Goal: Task Accomplishment & Management: Use online tool/utility

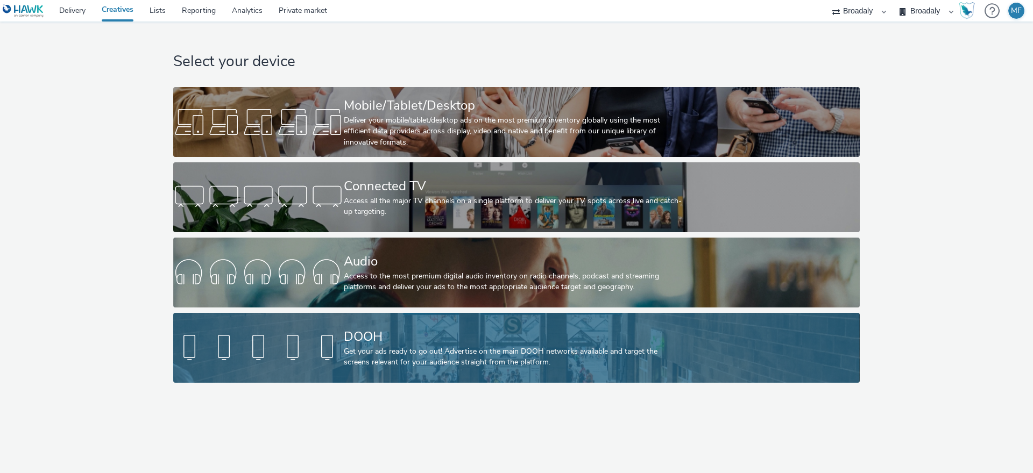
click at [311, 350] on div at bounding box center [258, 348] width 171 height 34
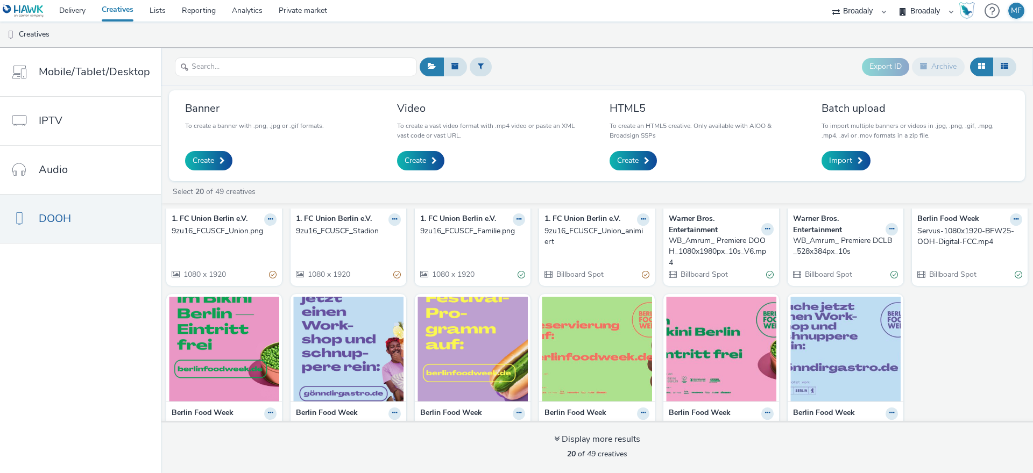
scroll to position [295, 0]
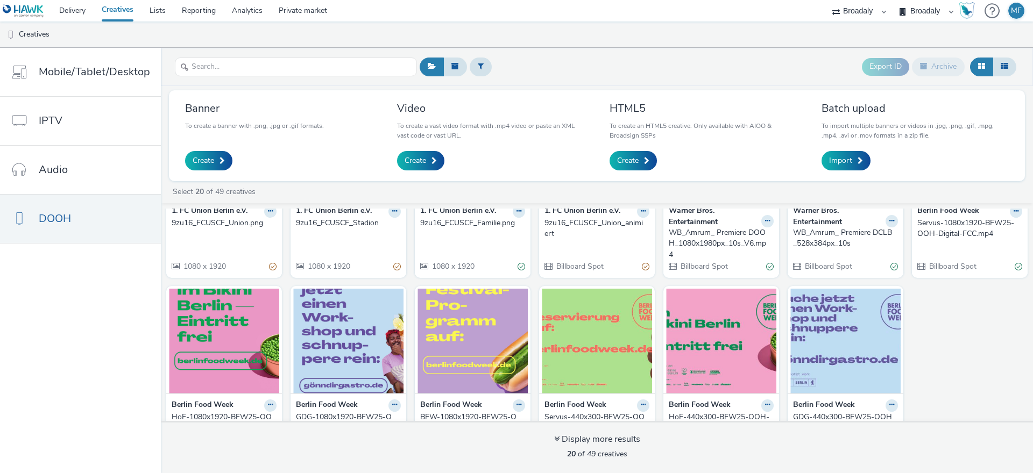
click at [257, 93] on div "Banner To create a banner with .png, .jpg or .gif formats. Create Video To crea…" at bounding box center [597, 135] width 856 height 91
click at [251, 73] on input "text" at bounding box center [296, 67] width 242 height 19
click at [285, 13] on link "Private market" at bounding box center [303, 11] width 65 height 22
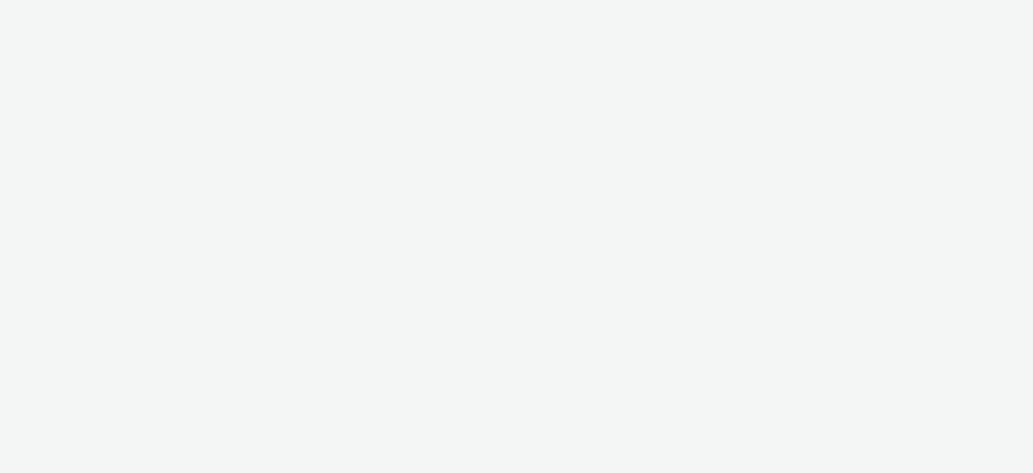
select select "aa2d3f22-8cd3-452c-915a-90da4c6ce460"
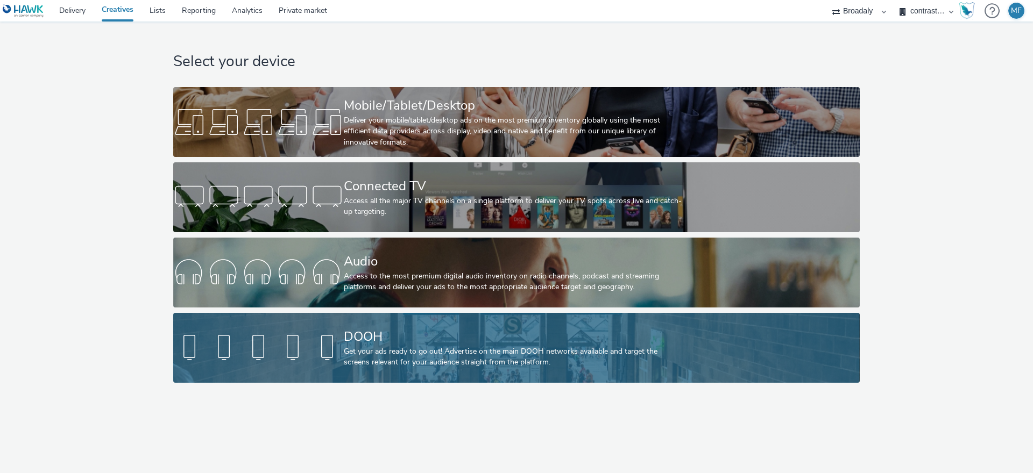
click at [382, 339] on div "DOOH" at bounding box center [514, 337] width 341 height 19
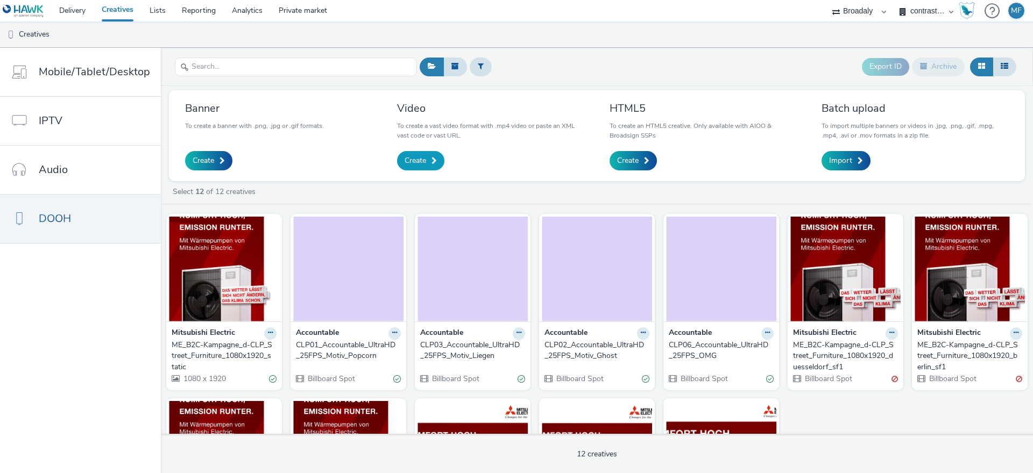
click at [424, 166] on span "Create" at bounding box center [416, 160] width 22 height 11
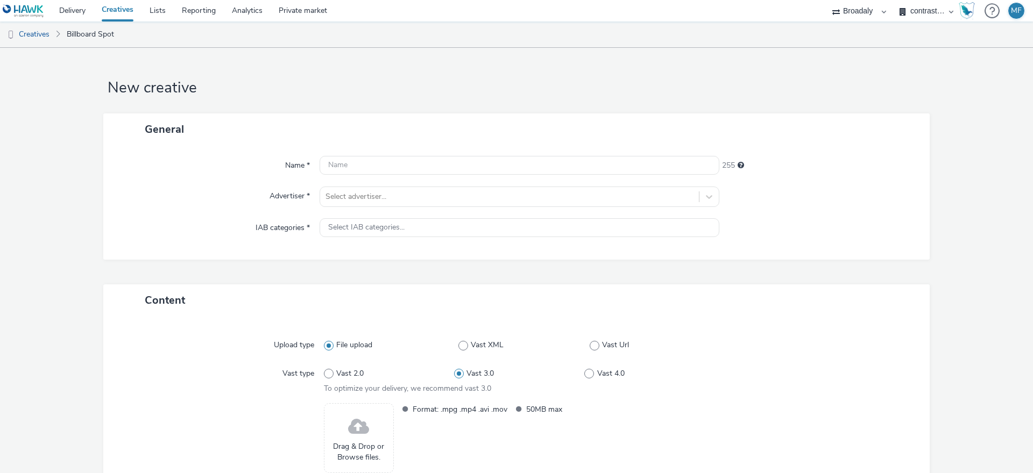
click at [106, 11] on link "Creatives" at bounding box center [118, 11] width 48 height 22
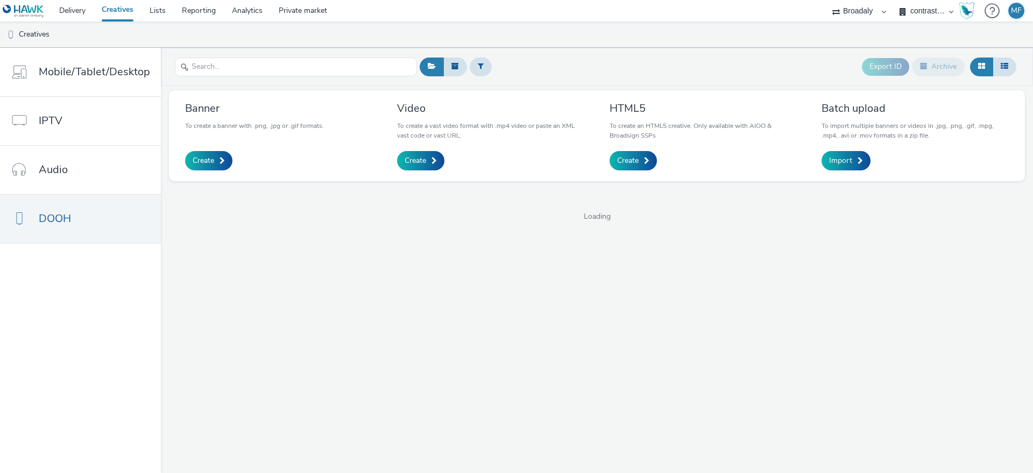
click at [95, 10] on link "Creatives" at bounding box center [118, 11] width 48 height 22
click at [88, 11] on link "Delivery" at bounding box center [72, 11] width 42 height 22
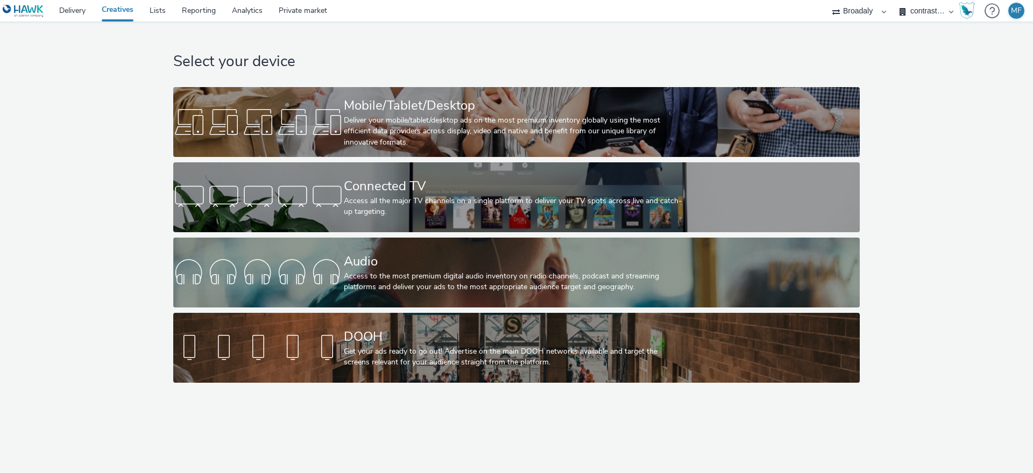
click at [919, 16] on select "Broadaly contrast MEDIA SERVICE" at bounding box center [926, 11] width 65 height 22
select select "89c650b4-bc55-40e8-a399-71a236a20460"
click at [894, 0] on select "Broadaly contrast MEDIA SERVICE" at bounding box center [926, 11] width 65 height 22
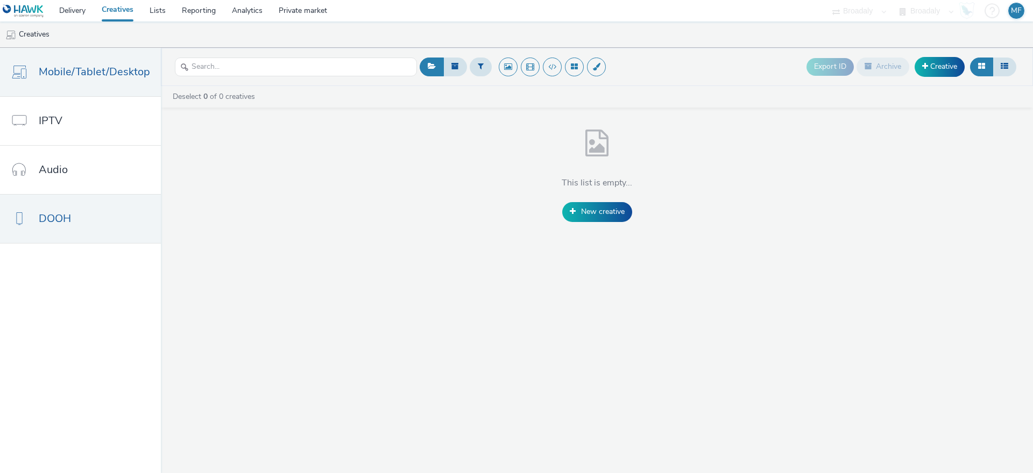
click at [69, 218] on span "DOOH" at bounding box center [55, 219] width 32 height 16
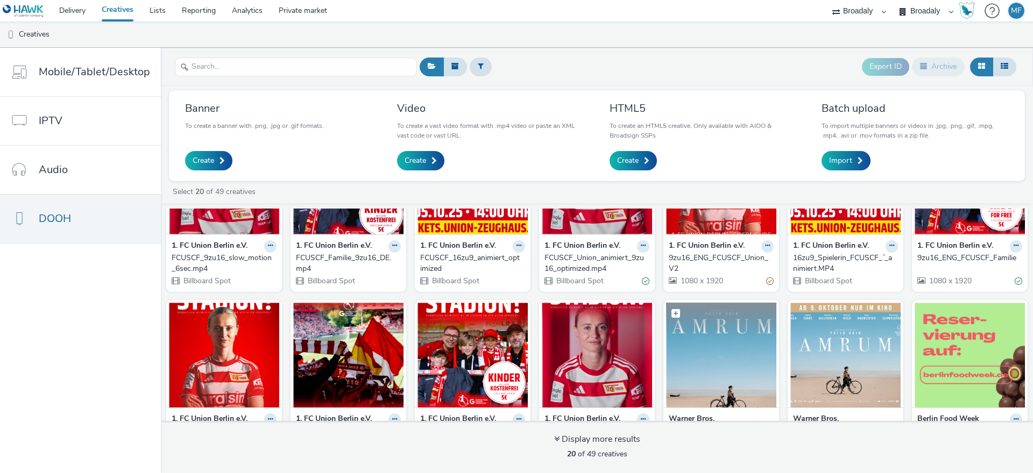
scroll to position [94, 0]
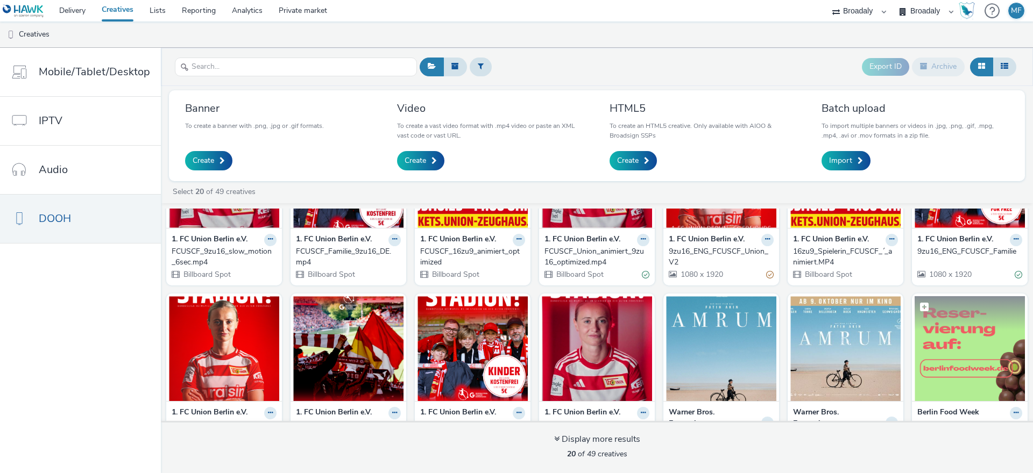
click at [982, 348] on img at bounding box center [970, 348] width 110 height 105
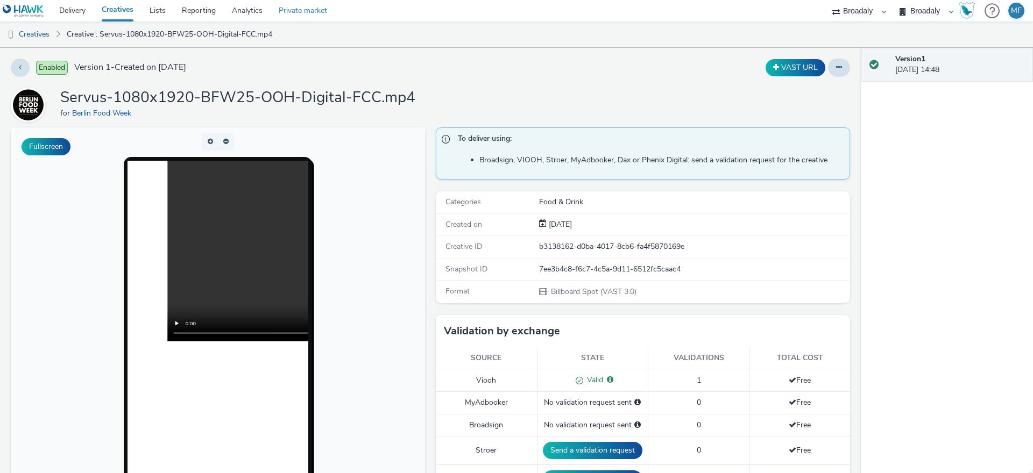
click at [298, 3] on link "Private market" at bounding box center [303, 11] width 65 height 22
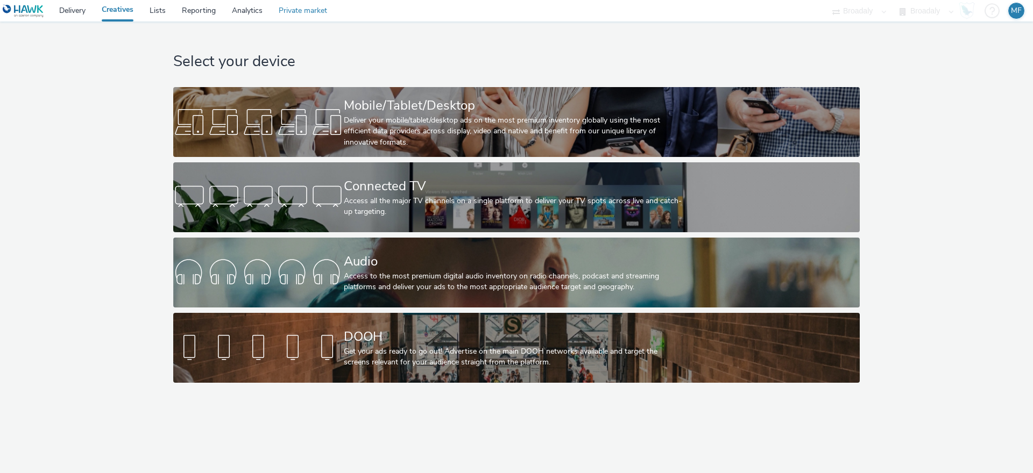
click at [297, 11] on link "Private market" at bounding box center [303, 11] width 65 height 22
click at [77, 13] on link "Delivery" at bounding box center [72, 11] width 42 height 22
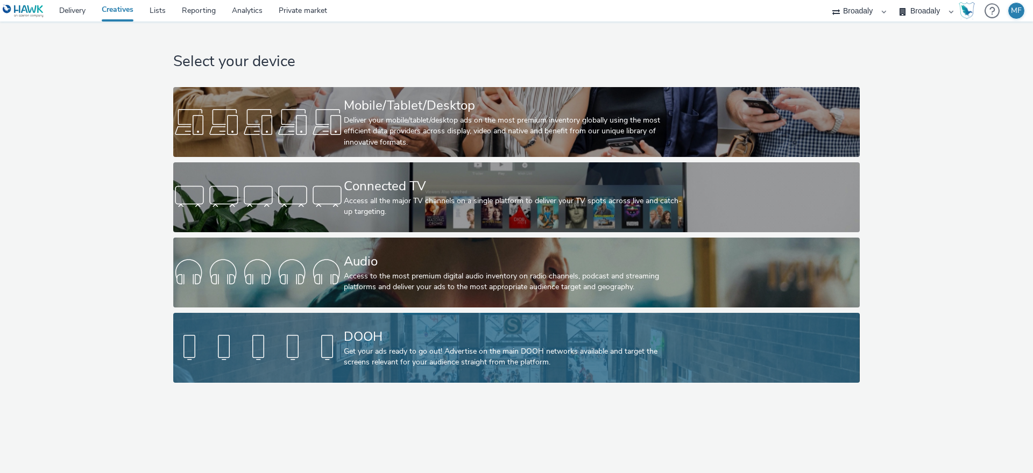
click at [390, 352] on div "Get your ads ready to go out! Advertise on the main DOOH networks available and…" at bounding box center [514, 357] width 341 height 22
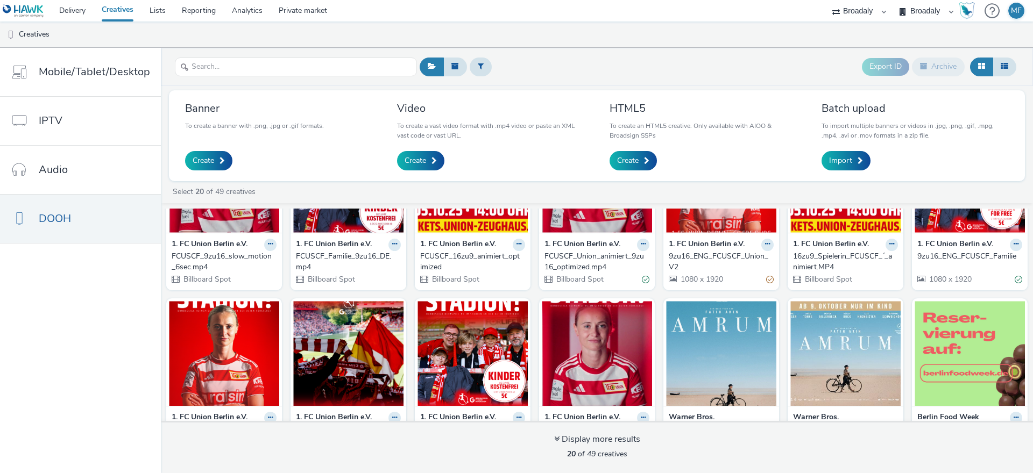
scroll to position [217, 0]
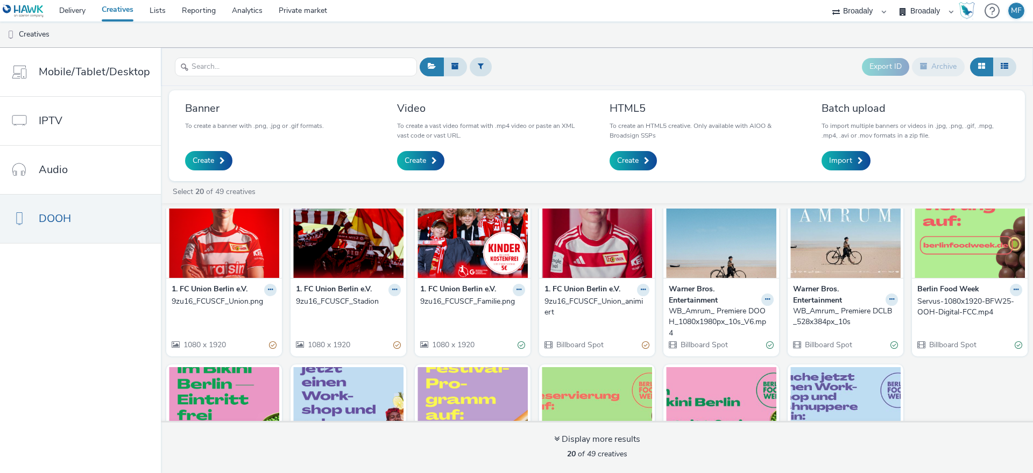
click at [948, 254] on img at bounding box center [970, 225] width 110 height 105
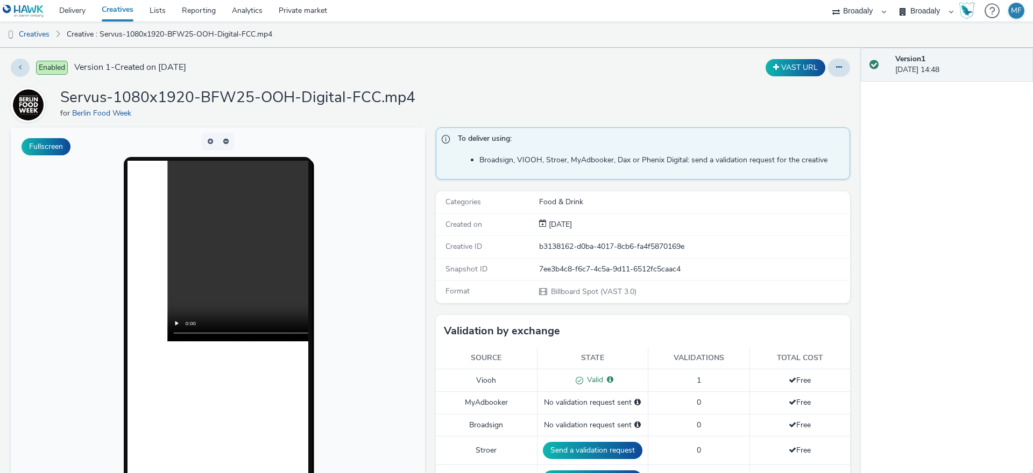
click at [589, 236] on div "Created on [DATE]" at bounding box center [643, 225] width 414 height 22
click at [589, 242] on div "b3138162-d0ba-4017-8cb6-fa4f5870169e" at bounding box center [694, 247] width 310 height 11
copy div "b3138162-d0ba-4017-8cb6-fa4f5870169e"
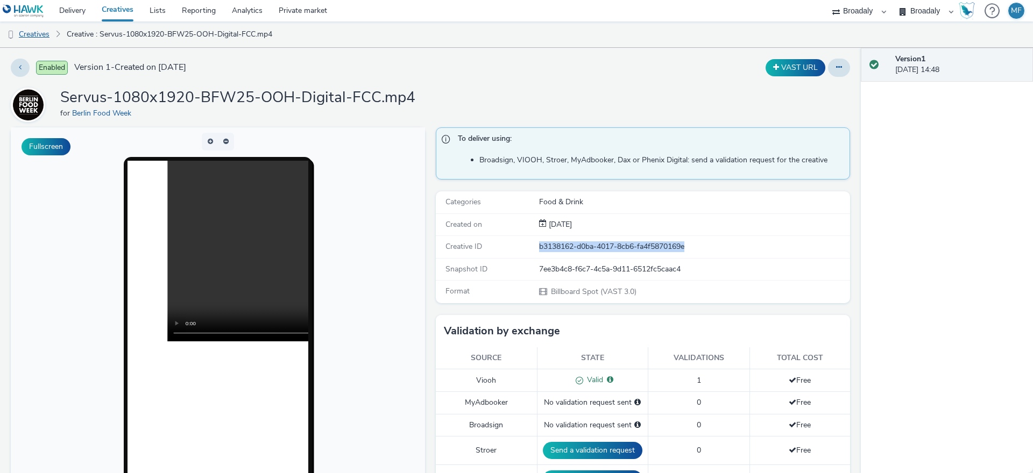
click at [22, 42] on link "Creatives" at bounding box center [27, 35] width 55 height 26
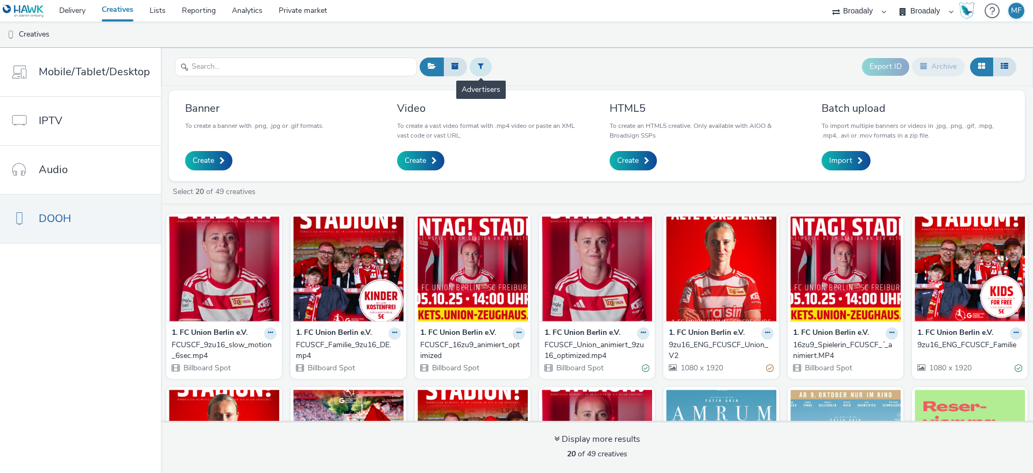
click at [472, 63] on button at bounding box center [481, 67] width 22 height 18
click at [529, 55] on div "Select advertiser..." at bounding box center [535, 67] width 130 height 26
click at [536, 70] on div at bounding box center [536, 68] width 76 height 13
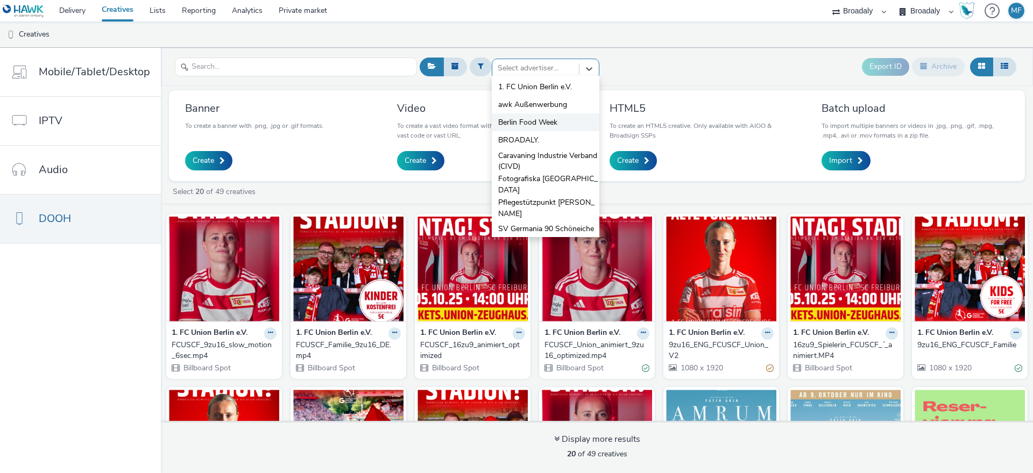
click at [546, 119] on span "Berlin Food Week" at bounding box center [527, 122] width 59 height 11
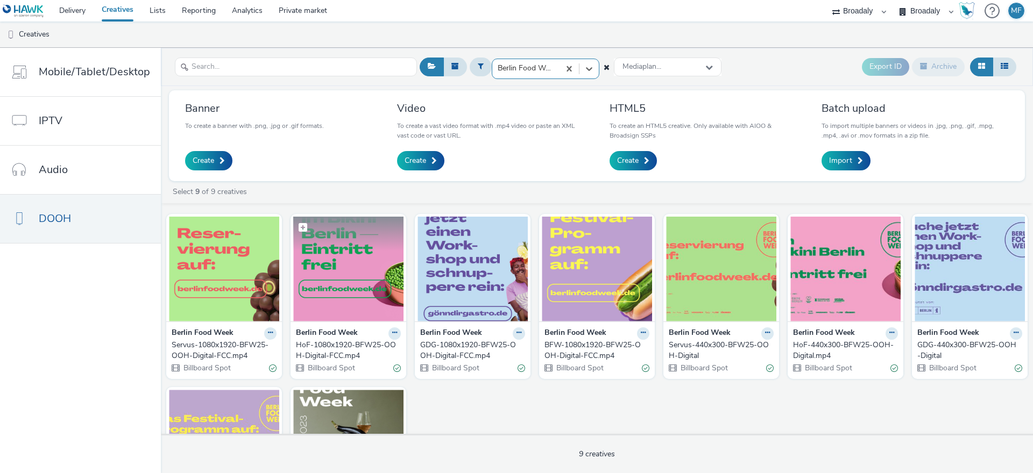
click at [334, 259] on img at bounding box center [348, 269] width 110 height 105
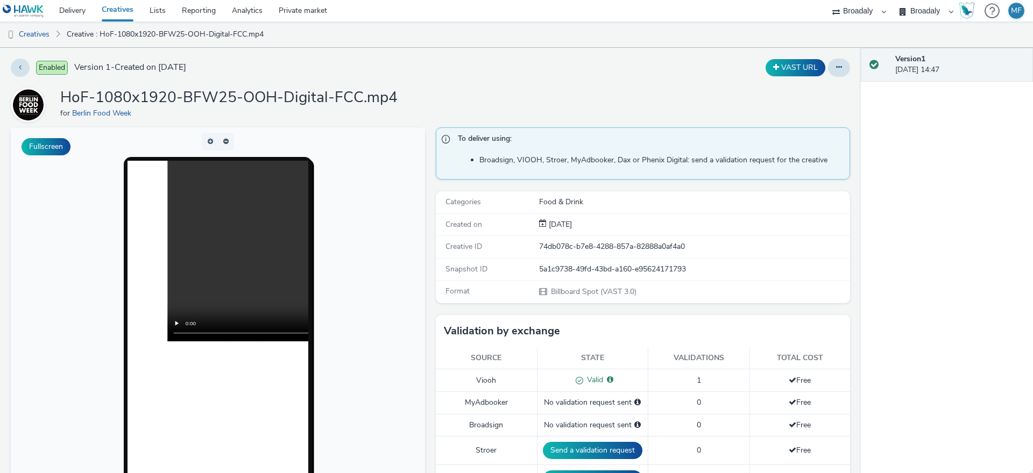
click at [594, 244] on div "74db078c-b7e8-4288-857a-82888a0af4a0" at bounding box center [694, 247] width 310 height 11
copy div "74db078c-b7e8-4288-857a-82888a0af4a0"
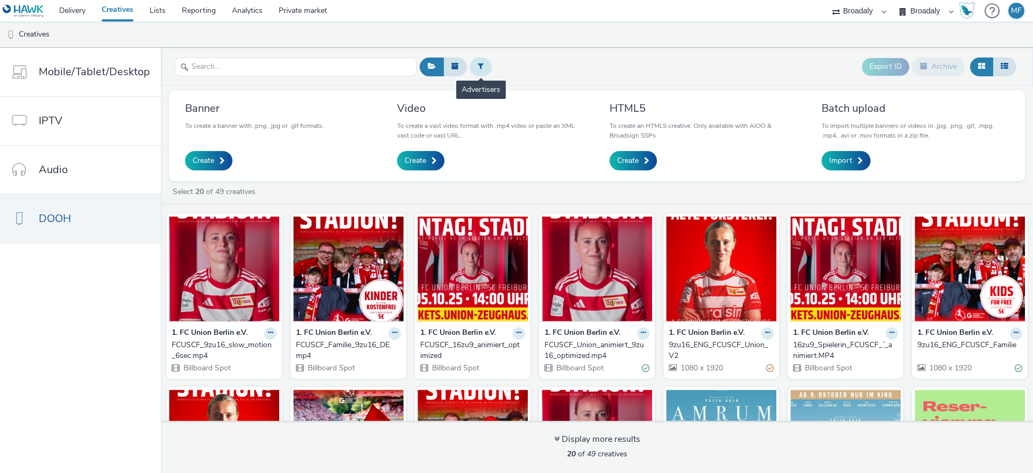
click at [478, 72] on button at bounding box center [481, 67] width 22 height 18
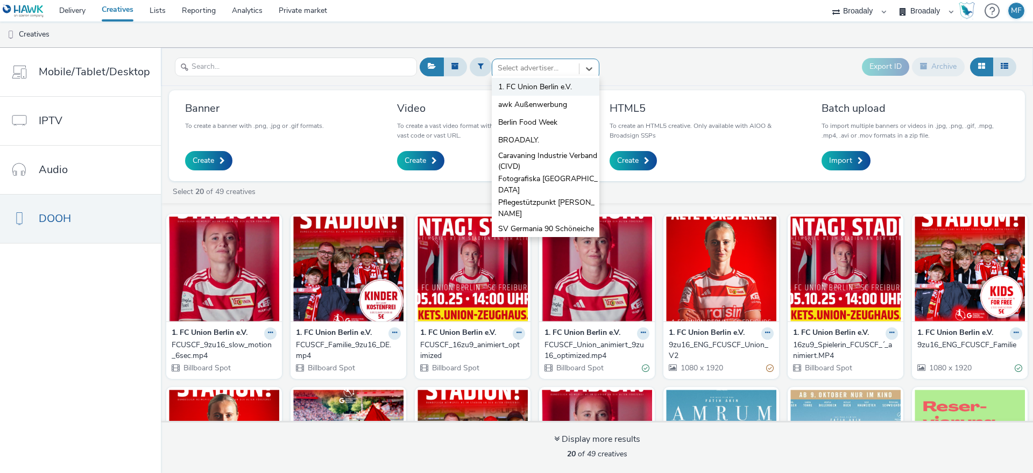
drag, startPoint x: 518, startPoint y: 70, endPoint x: 526, endPoint y: 80, distance: 13.0
click at [518, 70] on div at bounding box center [536, 68] width 76 height 13
click at [545, 125] on span "Berlin Food Week" at bounding box center [527, 122] width 59 height 11
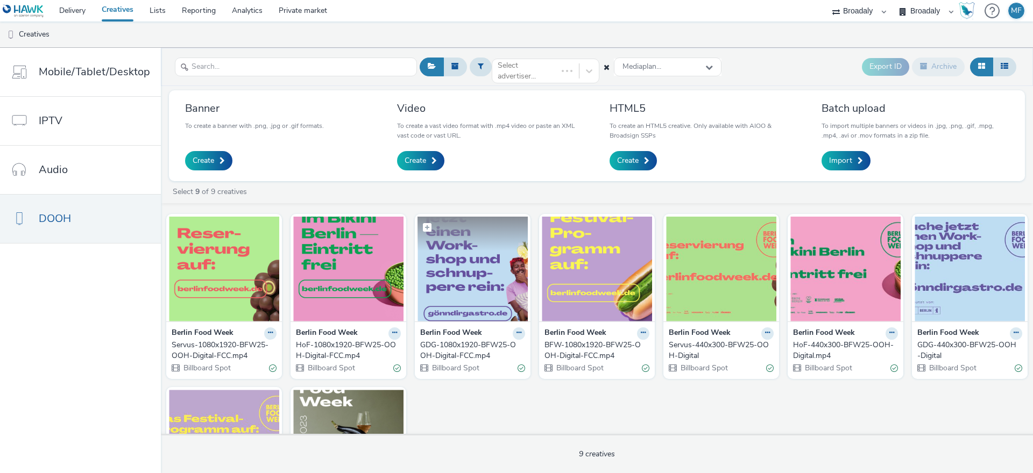
click at [471, 287] on img at bounding box center [472, 269] width 110 height 105
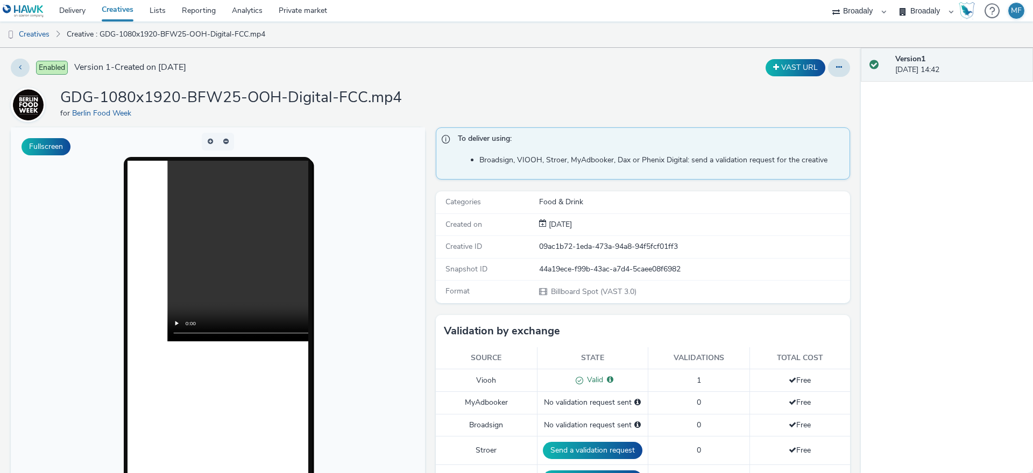
click at [576, 252] on div "09ac1b72-1eda-473a-94a8-94f5fcf01ff3" at bounding box center [694, 247] width 310 height 11
click at [577, 246] on div "09ac1b72-1eda-473a-94a8-94f5fcf01ff3" at bounding box center [694, 247] width 310 height 11
copy div "09ac1b72-1eda-473a-94a8-94f5fcf01ff3"
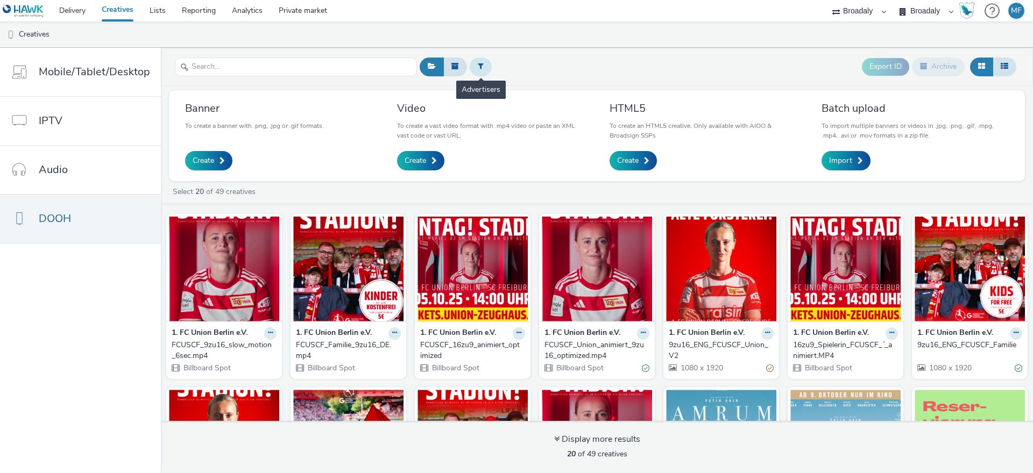
click at [470, 70] on button at bounding box center [481, 67] width 22 height 18
click at [510, 69] on div at bounding box center [536, 68] width 76 height 13
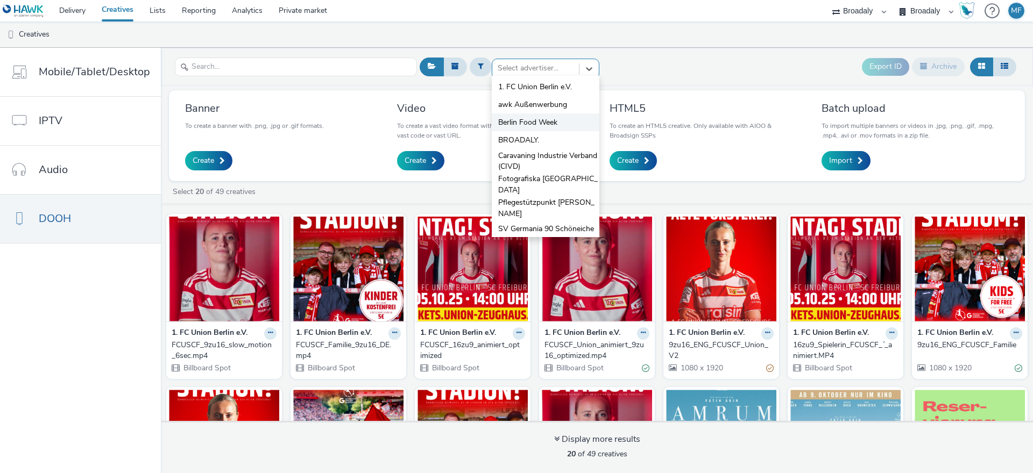
click at [541, 118] on span "Berlin Food Week" at bounding box center [527, 122] width 59 height 11
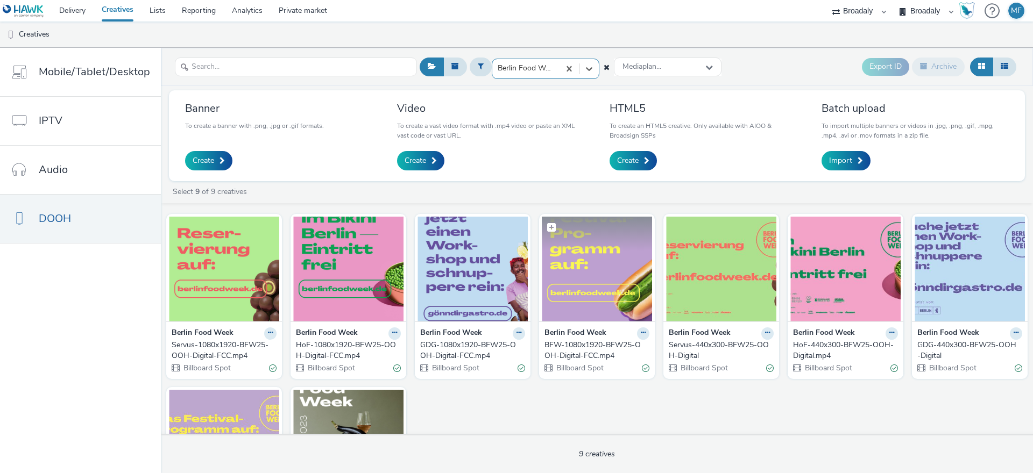
click at [591, 264] on img at bounding box center [597, 269] width 110 height 105
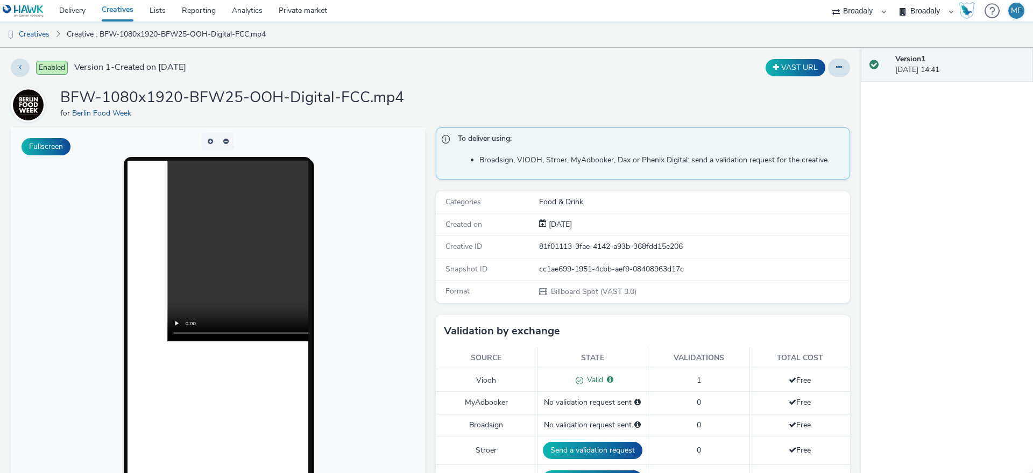
click at [554, 242] on div "81f01113-3fae-4142-a93b-368fdd15e206" at bounding box center [694, 247] width 310 height 11
copy div "81f01113-3fae-4142-a93b-368fdd15e206"
click at [294, 5] on link "Private market" at bounding box center [303, 11] width 65 height 22
